Goal: Navigation & Orientation: Understand site structure

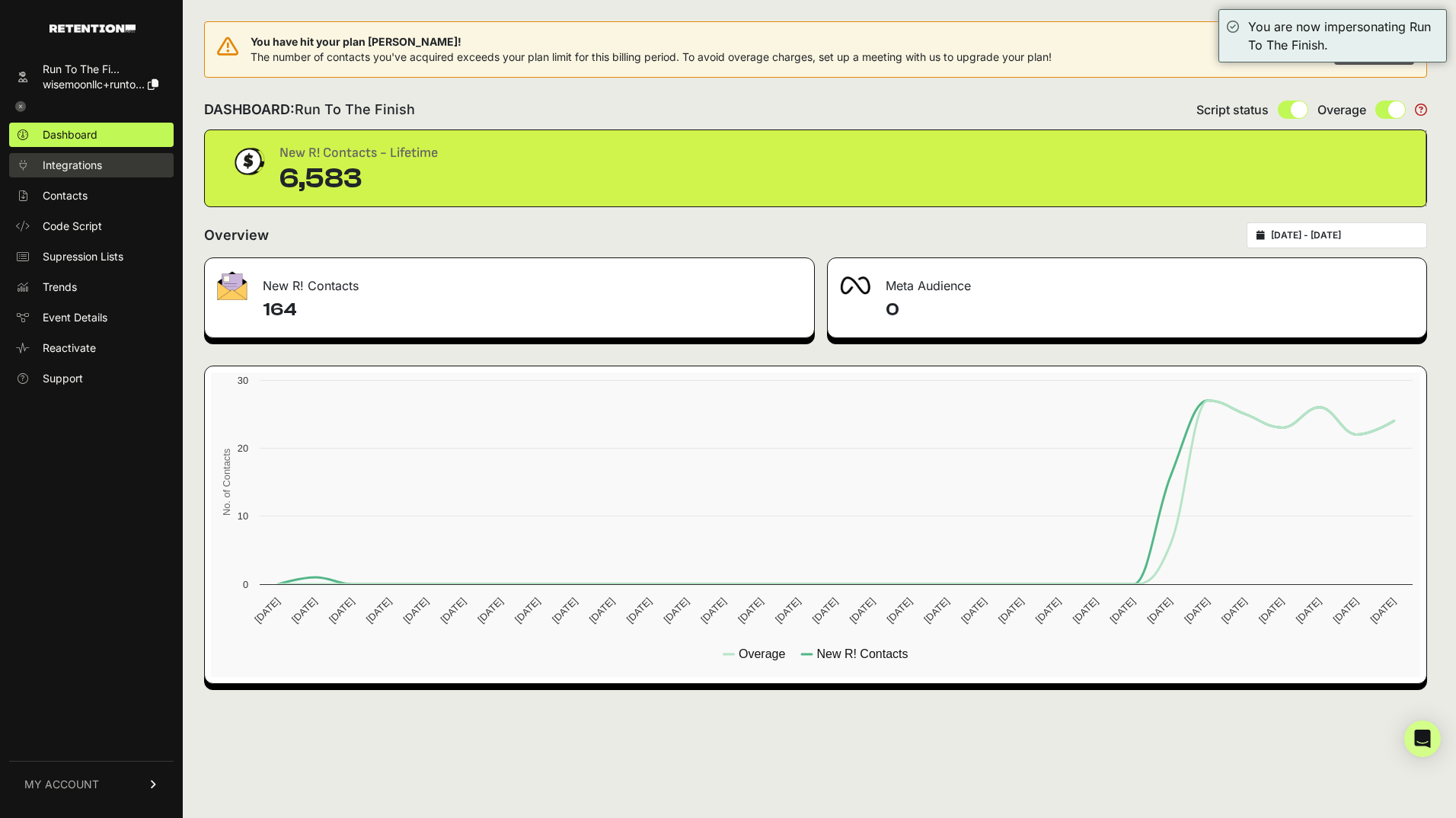
click at [89, 166] on span "Integrations" at bounding box center [72, 165] width 60 height 15
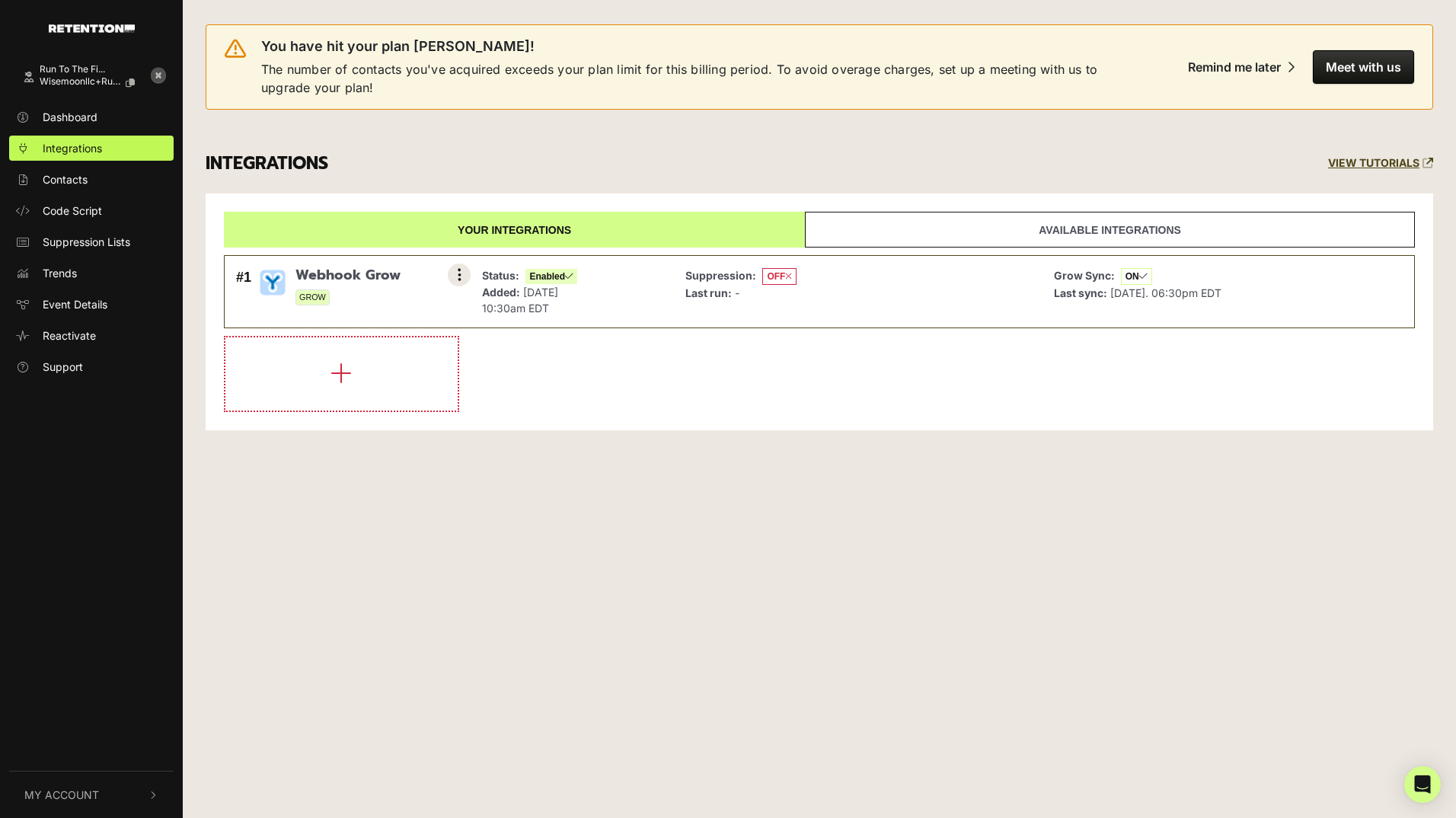
click at [463, 274] on button at bounding box center [459, 275] width 23 height 23
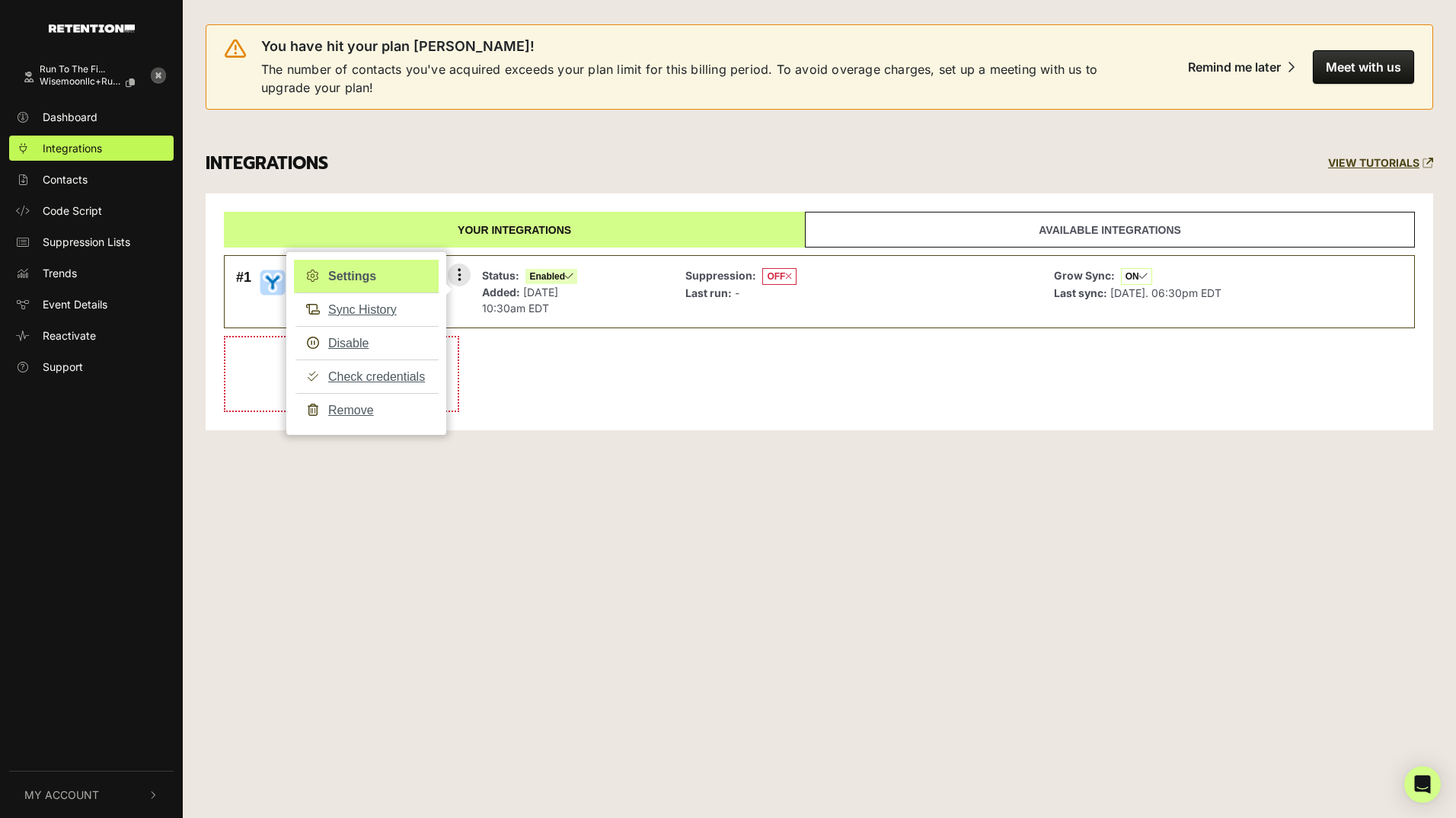
click at [350, 274] on link "Settings" at bounding box center [367, 276] width 145 height 34
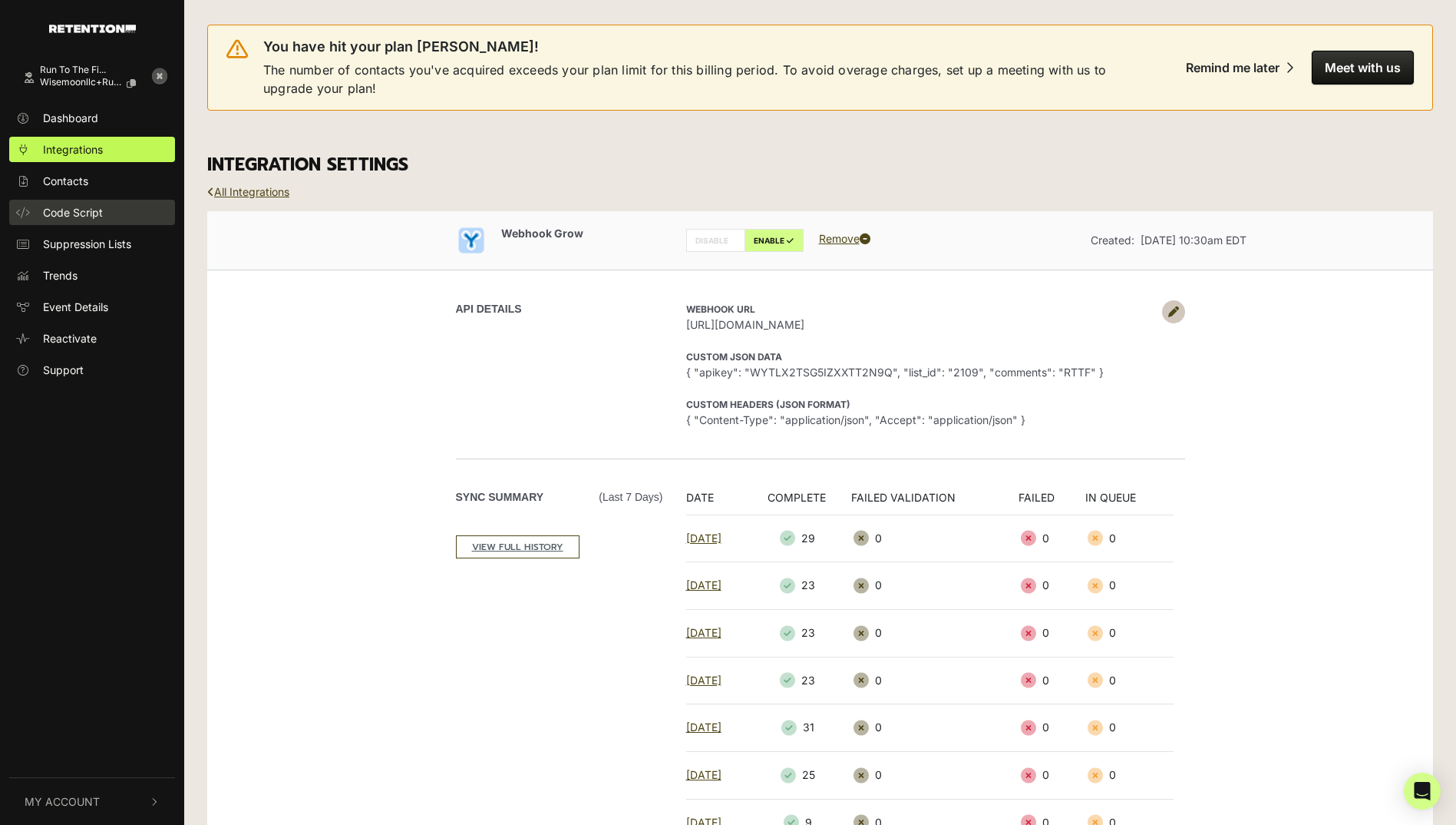
click at [79, 221] on link "Code Script" at bounding box center [91, 212] width 165 height 25
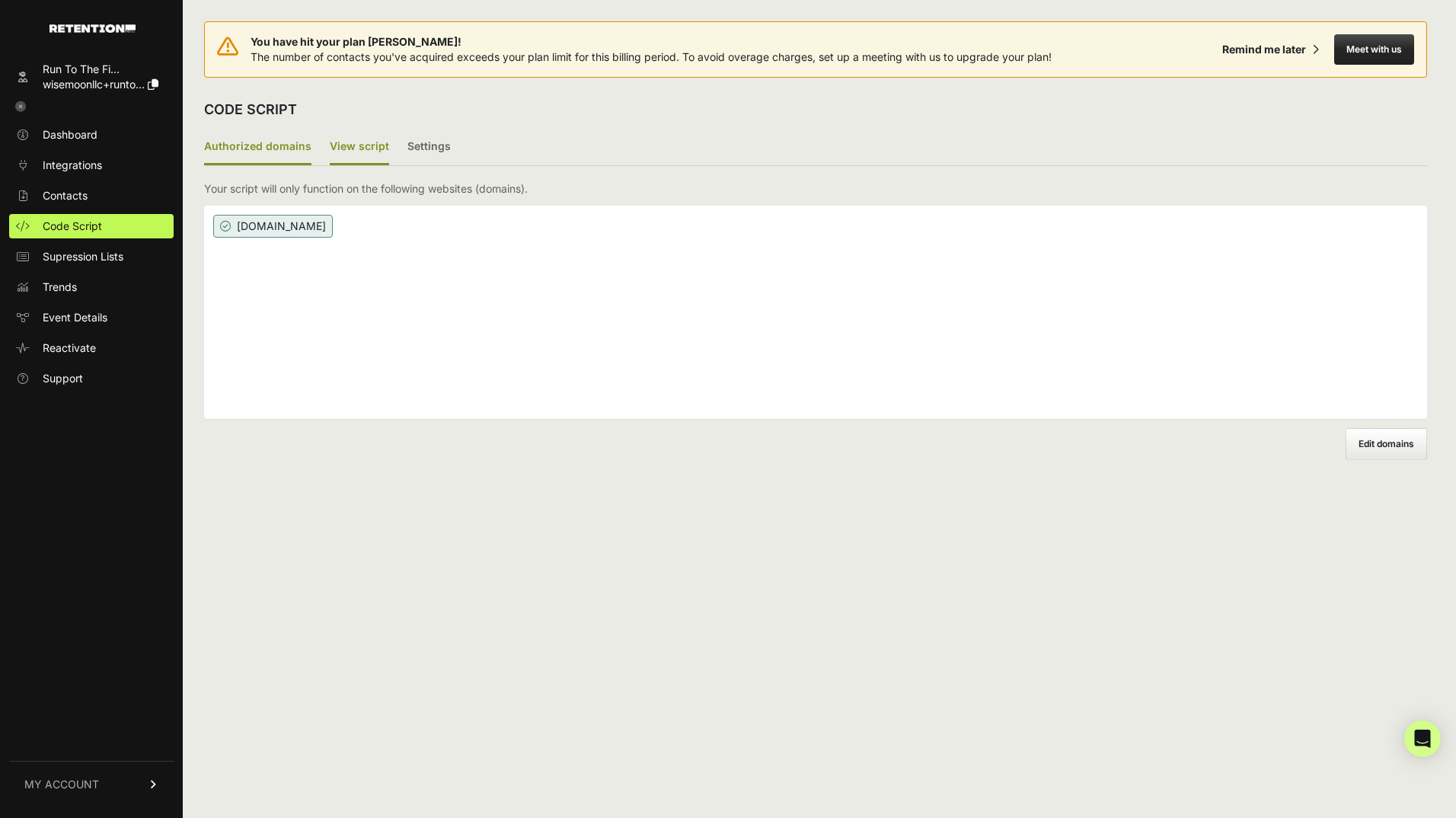
click at [376, 135] on label "View script" at bounding box center [360, 147] width 60 height 36
click at [0, 0] on input "View script" at bounding box center [0, 0] width 0 height 0
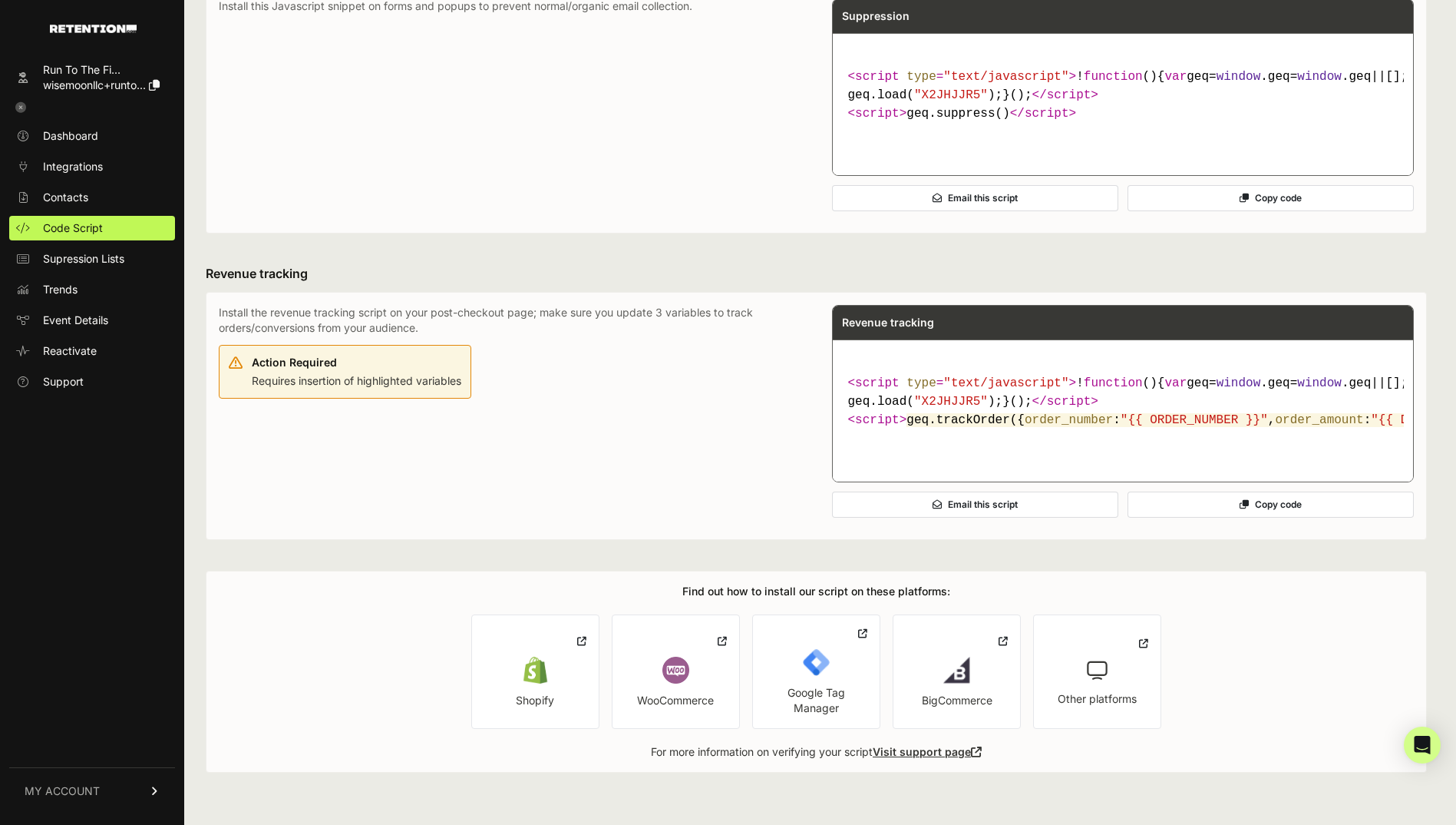
scroll to position [788, 0]
click at [78, 203] on span "Contacts" at bounding box center [65, 197] width 46 height 16
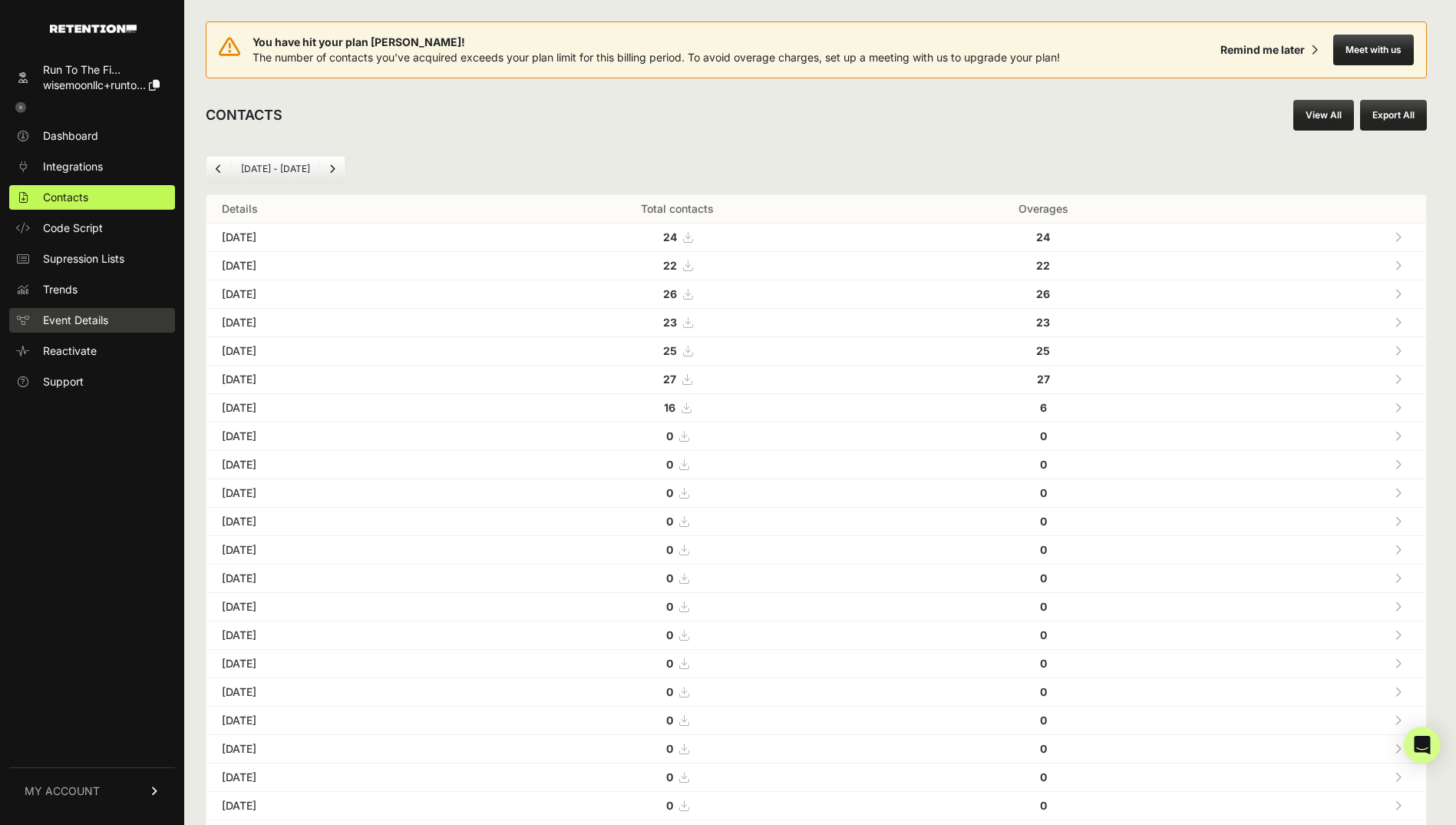
click at [94, 317] on span "Event Details" at bounding box center [75, 320] width 65 height 16
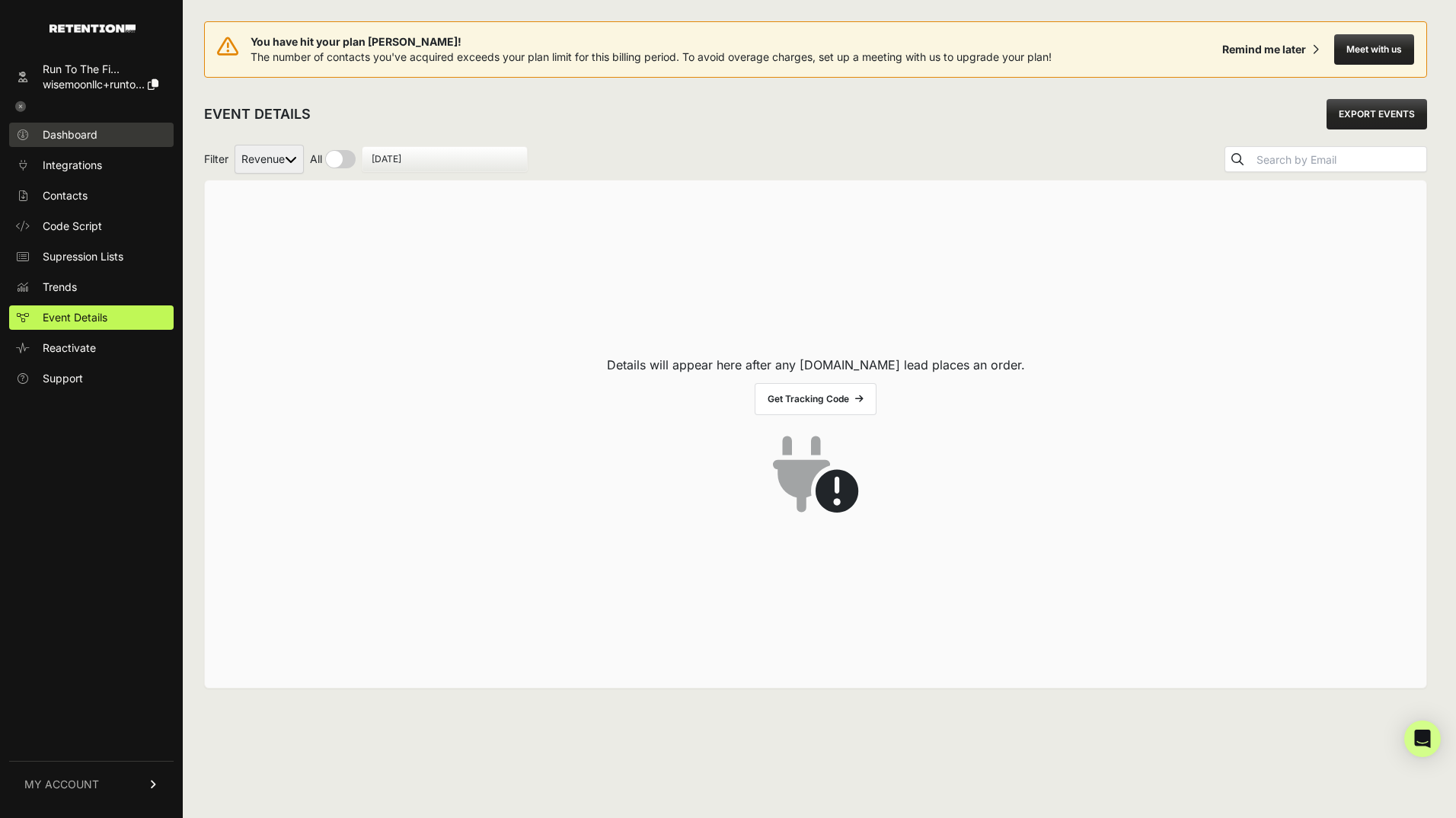
click at [93, 131] on span "Dashboard" at bounding box center [69, 135] width 55 height 15
